Goal: Find contact information: Find contact information

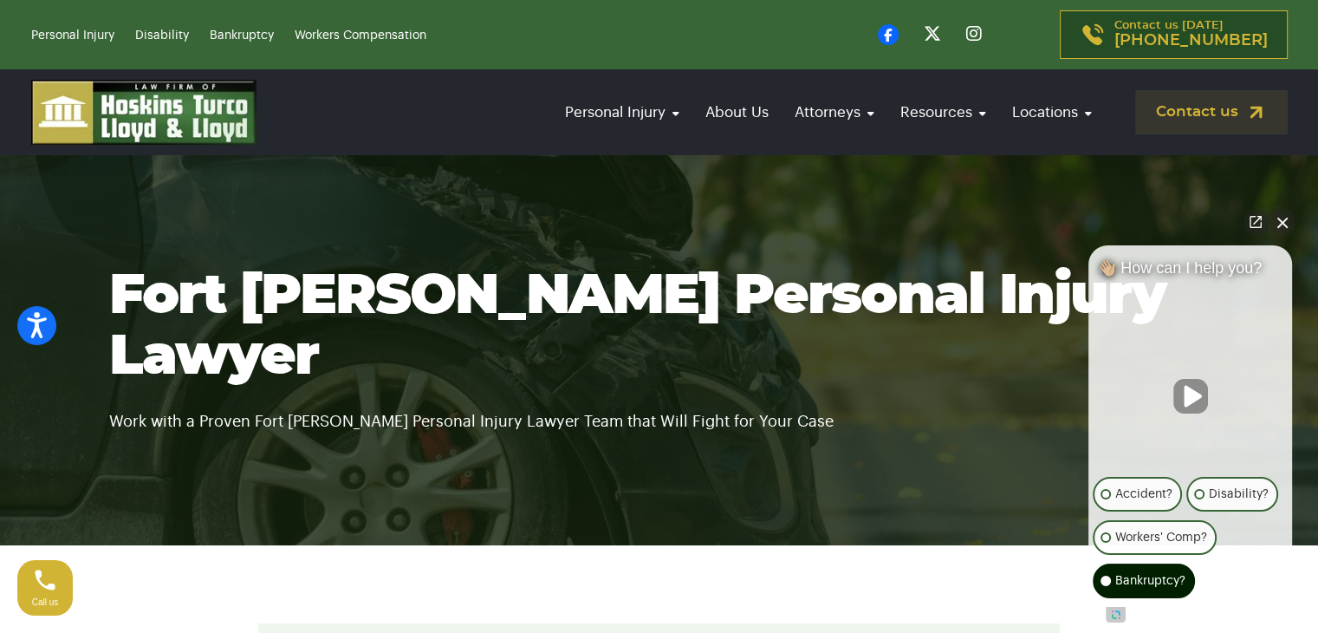
click at [1141, 577] on p "Bankruptcy?" at bounding box center [1151, 580] width 70 height 21
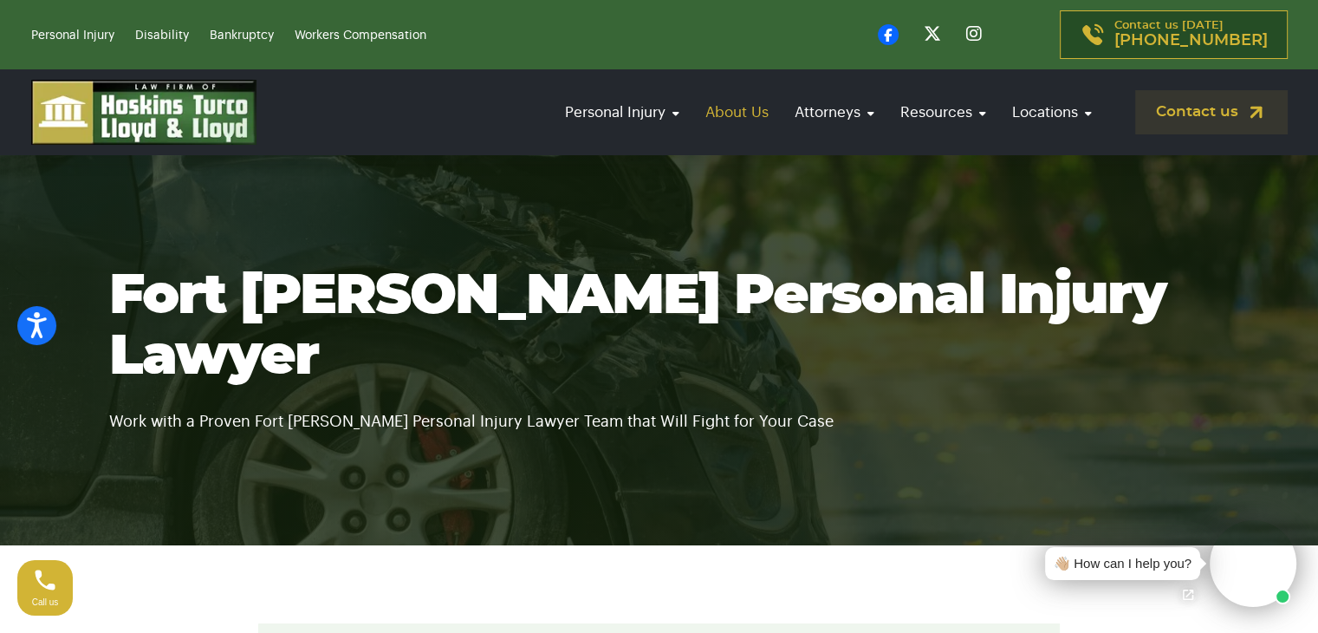
click at [734, 111] on link "About Us" at bounding box center [737, 112] width 81 height 49
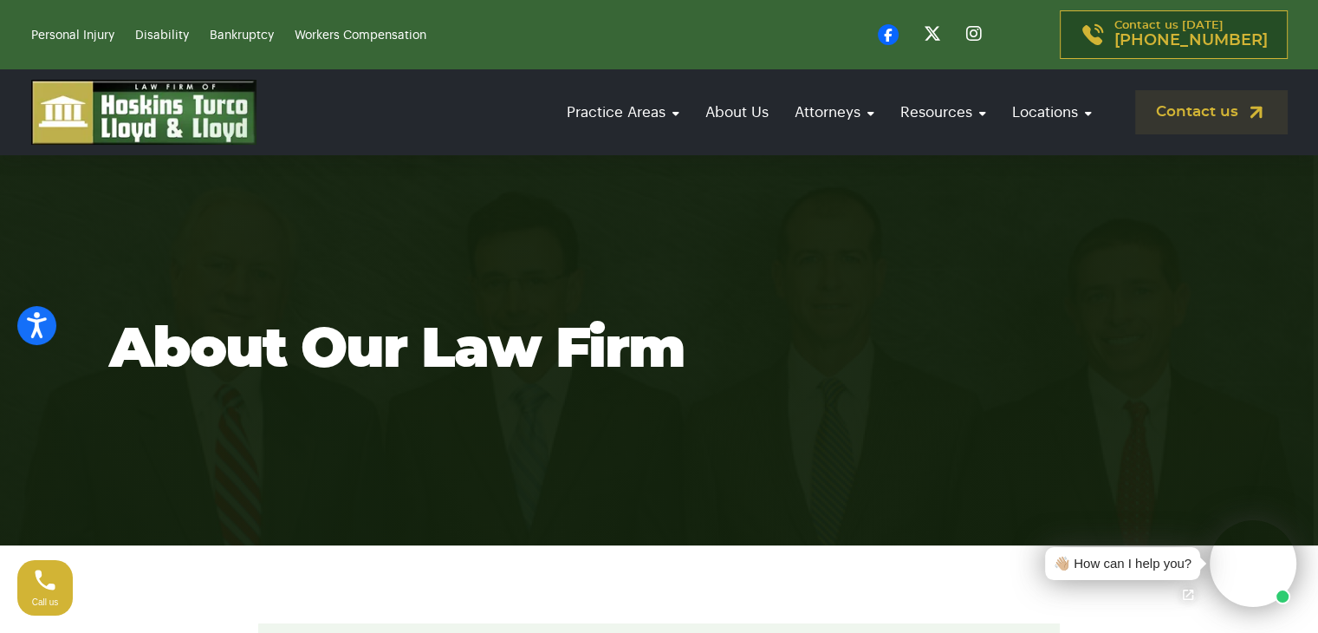
click at [718, 441] on section "About our law firm" at bounding box center [659, 350] width 1318 height 390
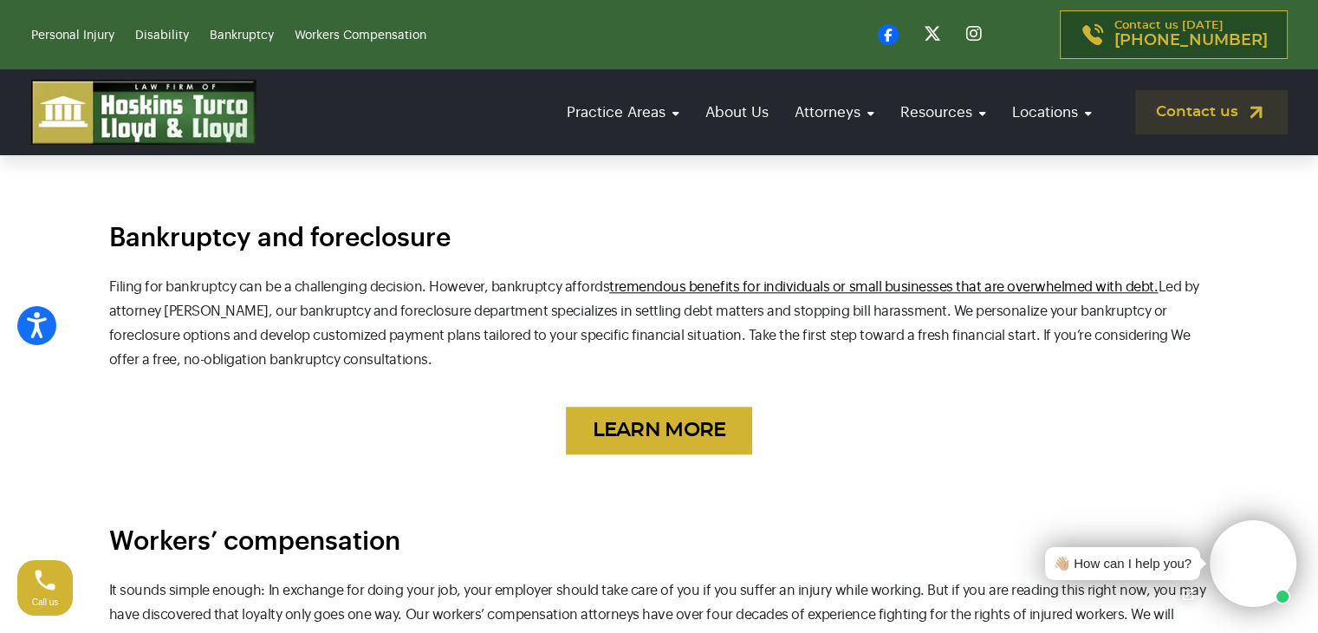
scroll to position [1560, 0]
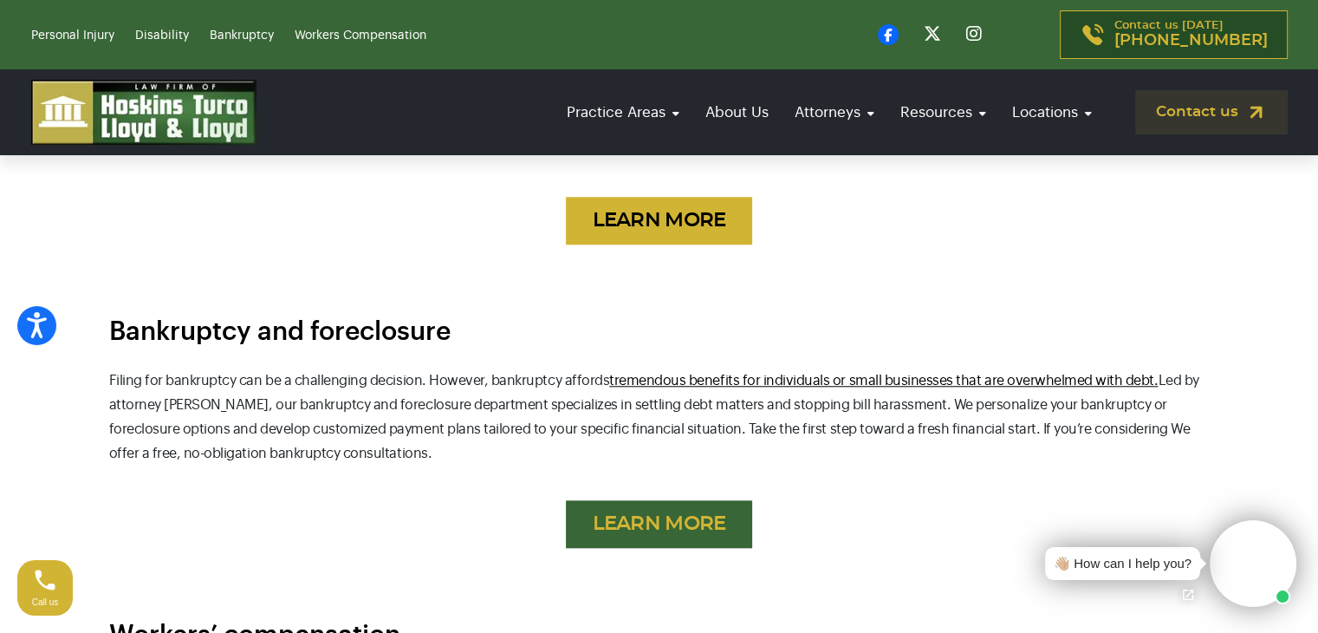
click at [707, 500] on link "LEARN MORE" at bounding box center [659, 524] width 186 height 48
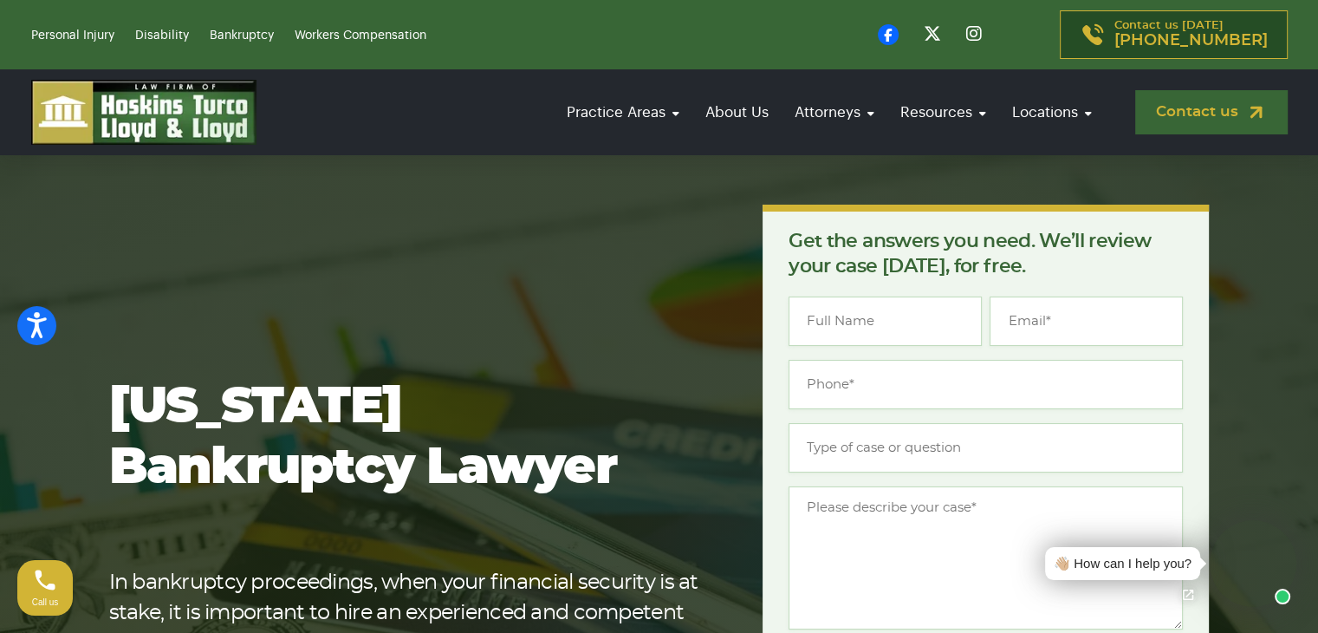
click at [1220, 122] on link "Contact us" at bounding box center [1212, 112] width 153 height 44
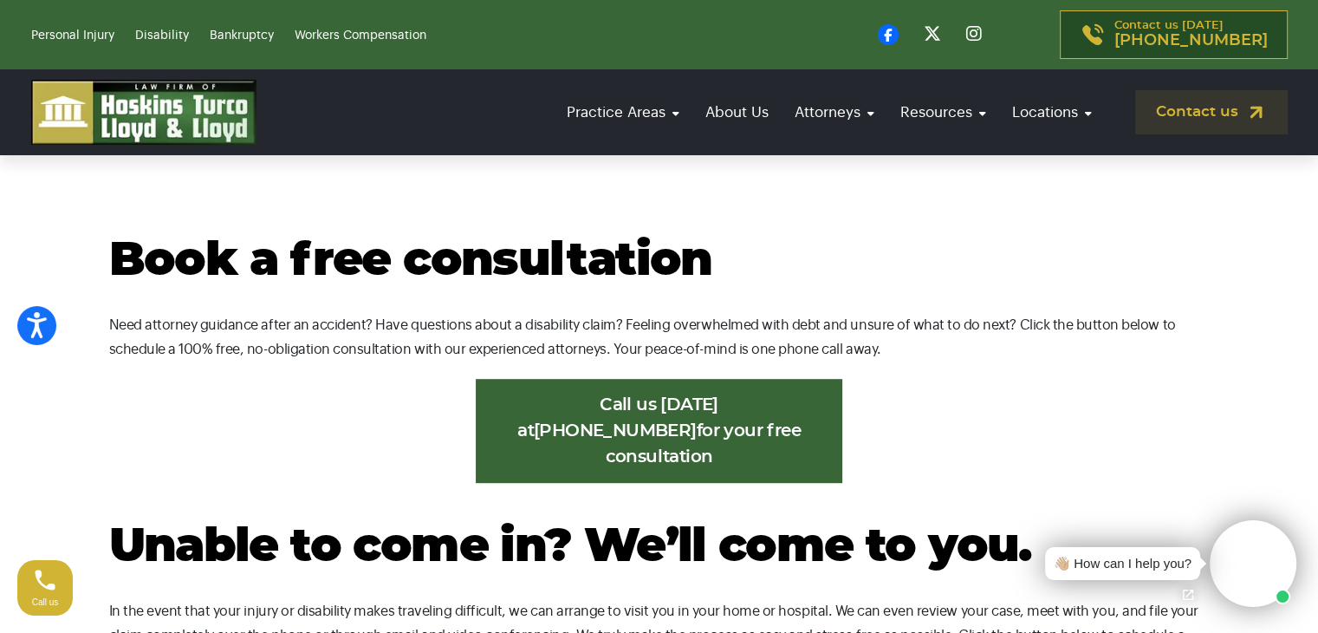
scroll to position [867, 0]
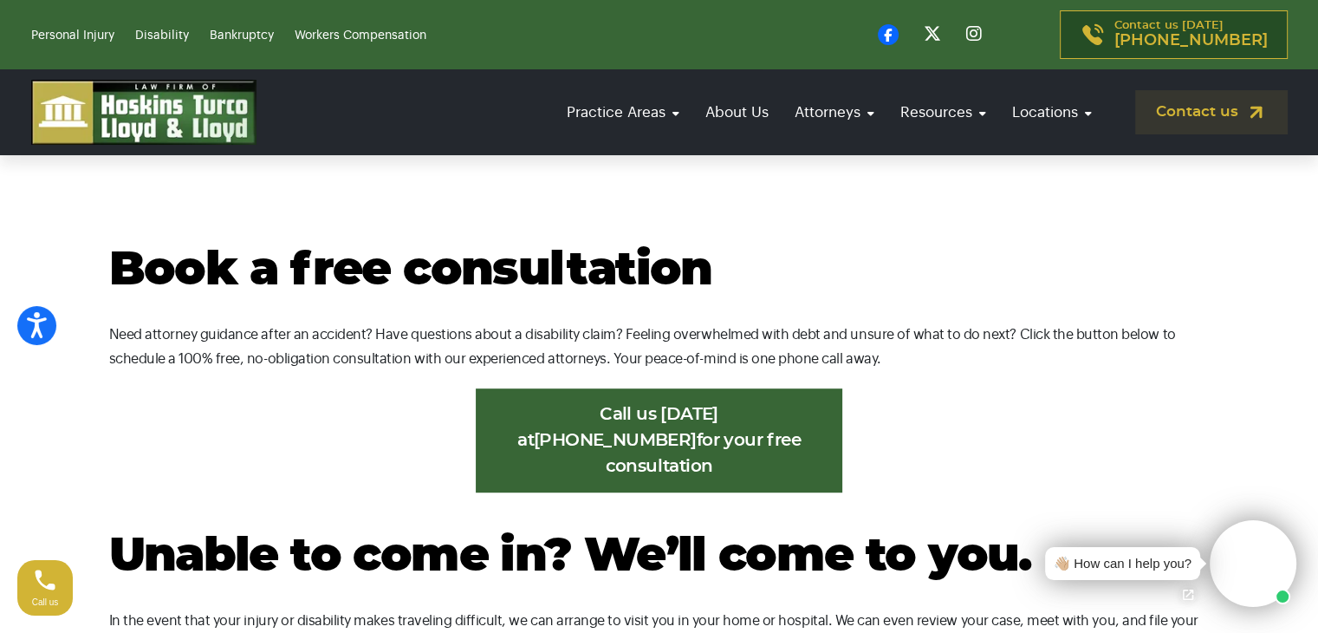
click at [740, 429] on link "Call us [DATE] at [PHONE_NUMBER] for your free consultation" at bounding box center [659, 440] width 367 height 104
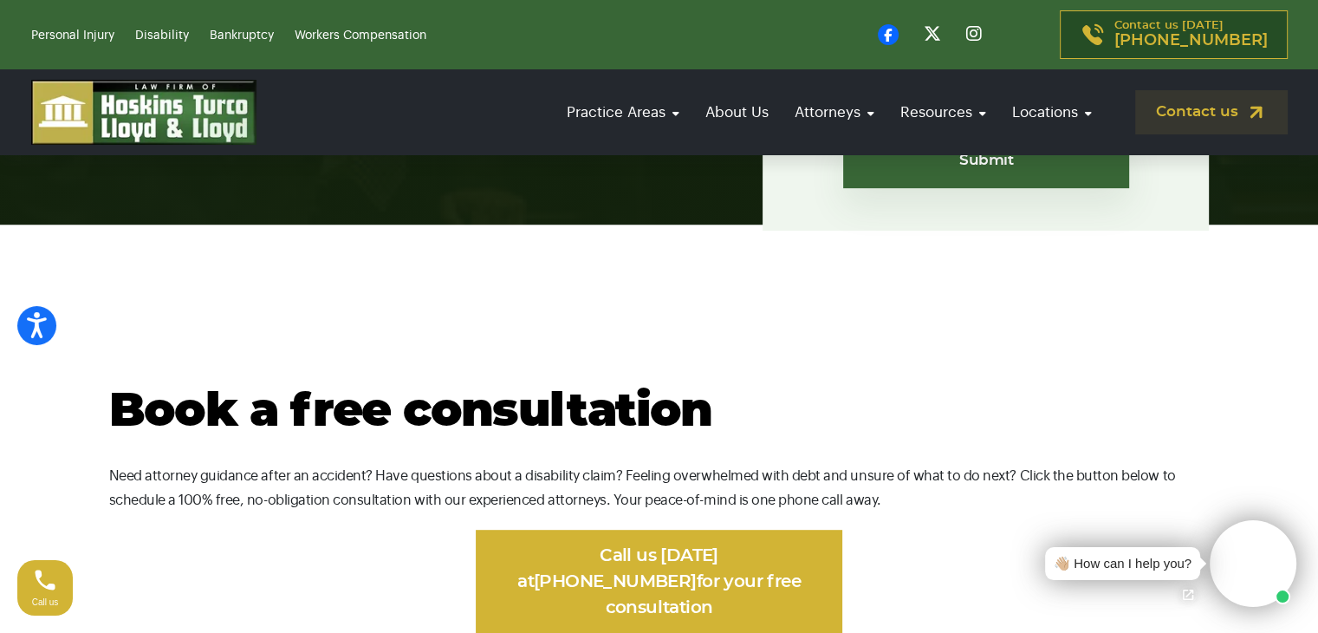
scroll to position [693, 0]
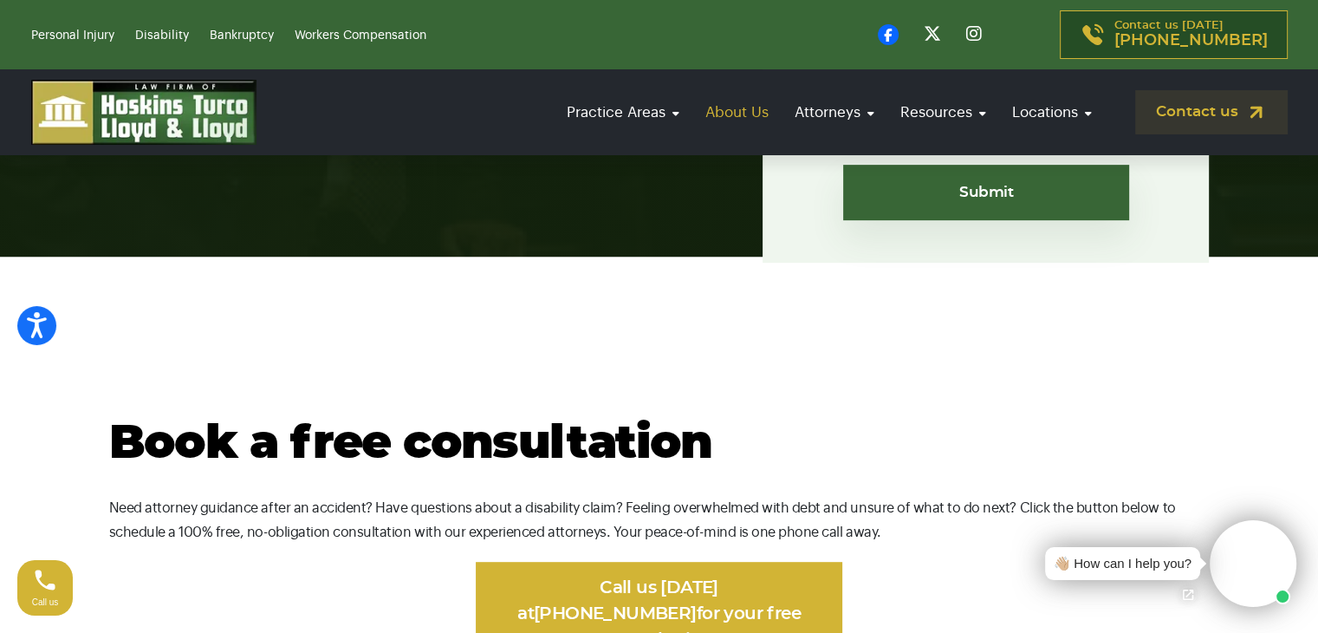
click at [749, 113] on link "About Us" at bounding box center [737, 112] width 81 height 49
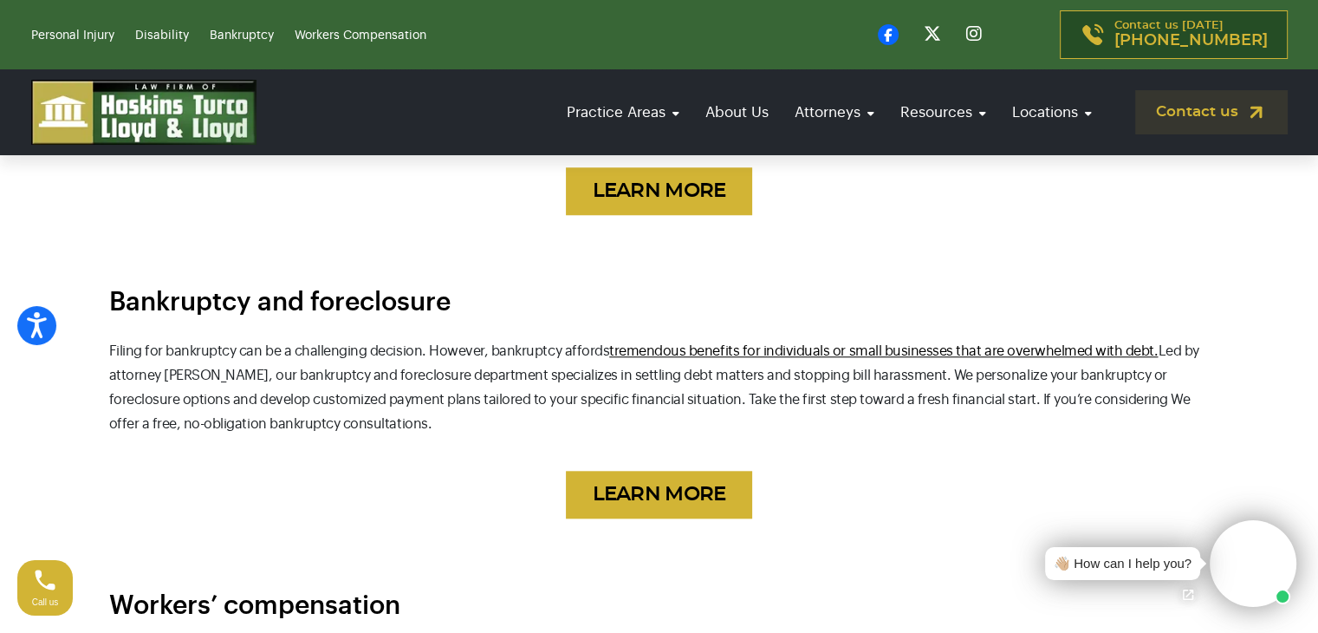
scroll to position [1560, 0]
